Goal: Task Accomplishment & Management: Complete application form

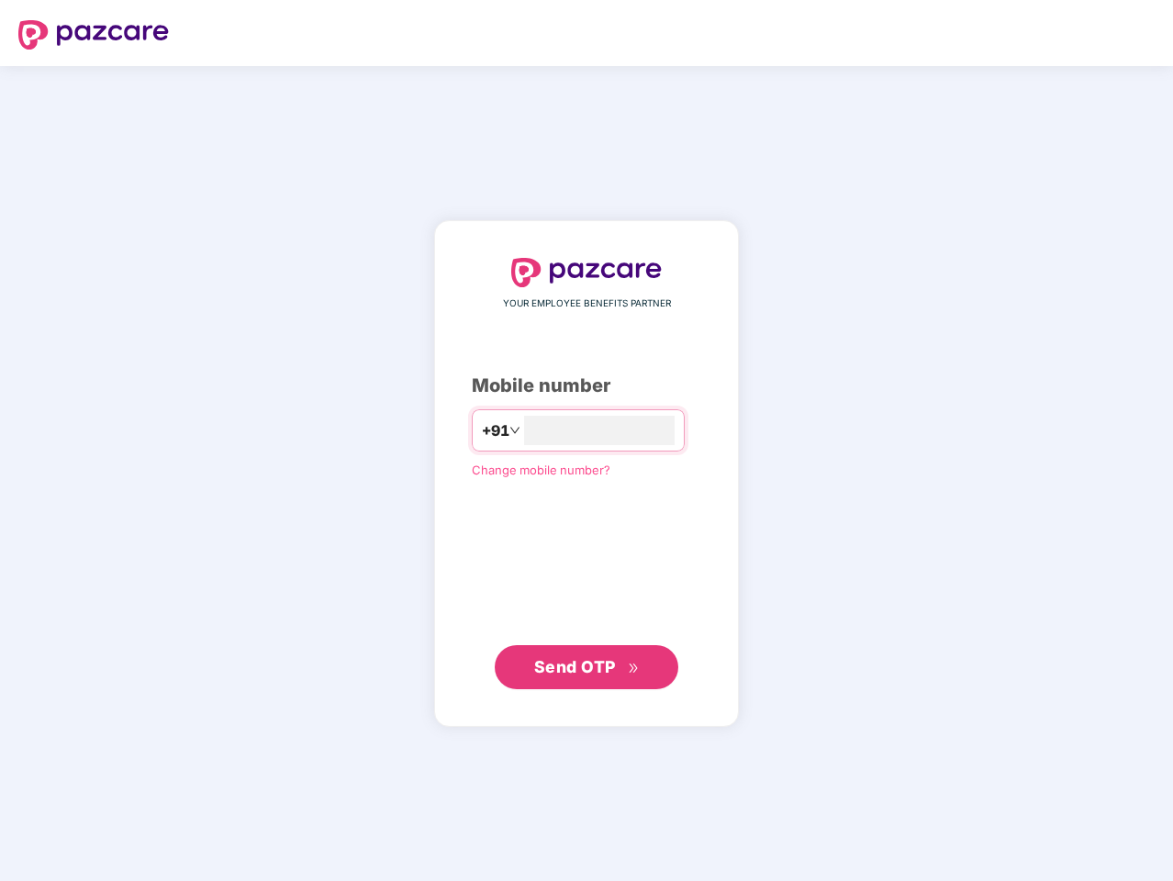
click at [587, 441] on input "number" at bounding box center [599, 430] width 151 height 29
click at [94, 35] on img at bounding box center [93, 34] width 151 height 29
click at [482, 431] on span "+91" at bounding box center [496, 431] width 28 height 23
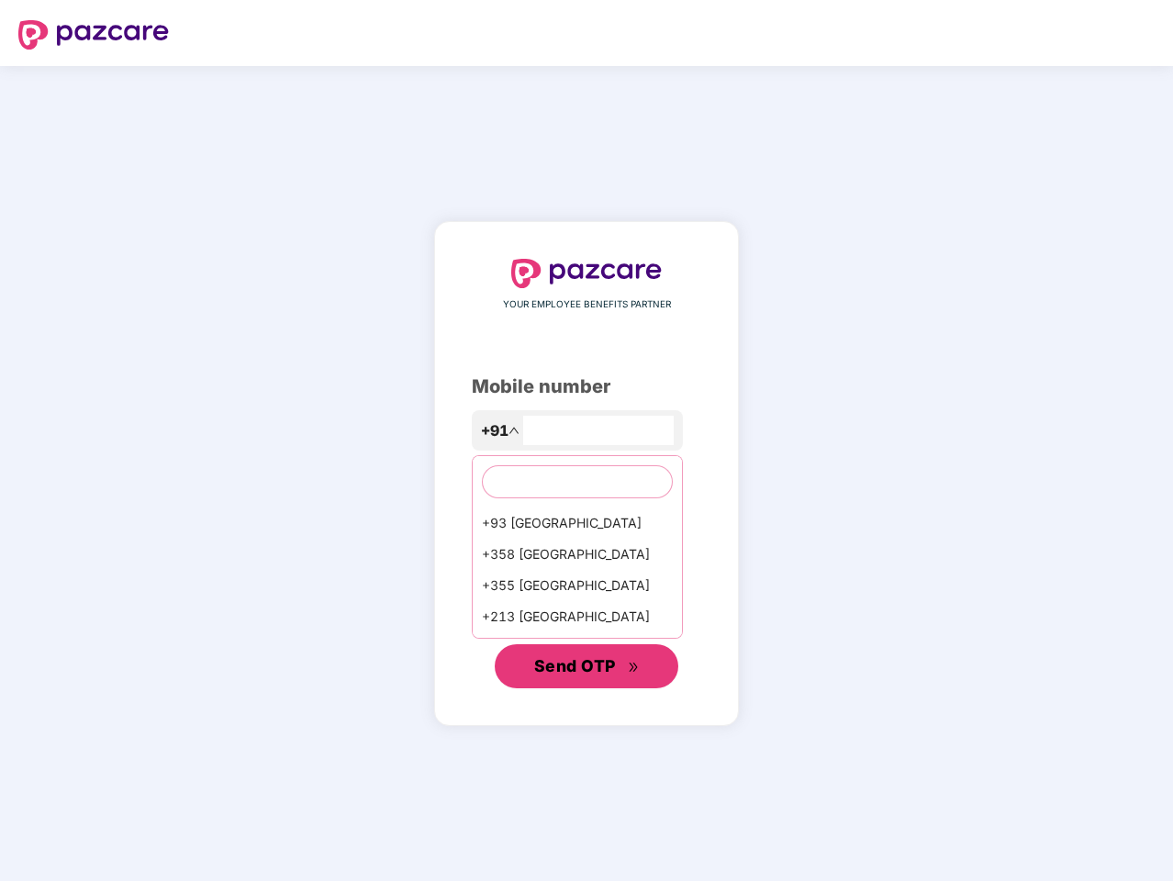
click at [587, 667] on span "Send OTP" at bounding box center [575, 665] width 82 height 19
